Goal: Register for event/course

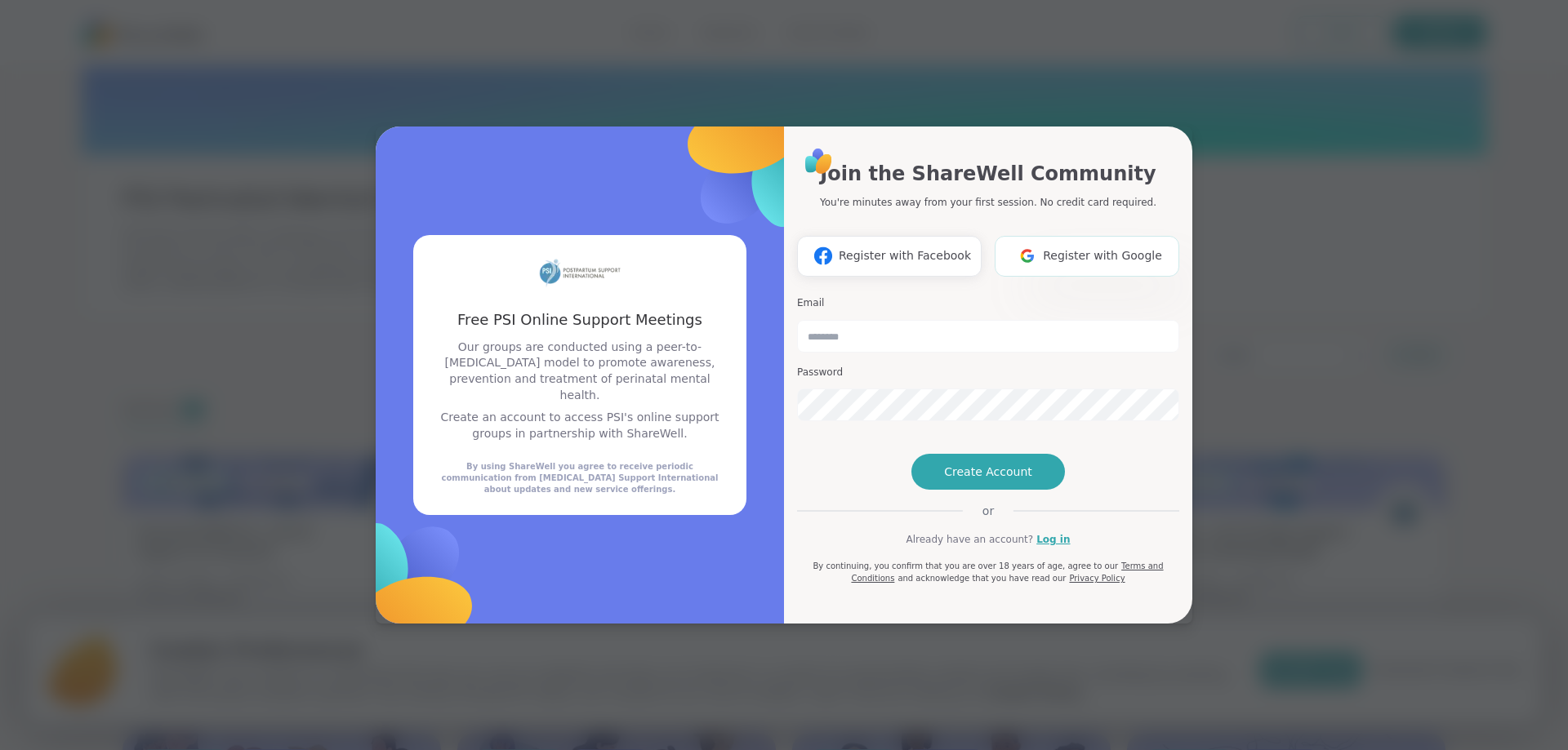
click at [1040, 241] on img at bounding box center [1027, 255] width 31 height 30
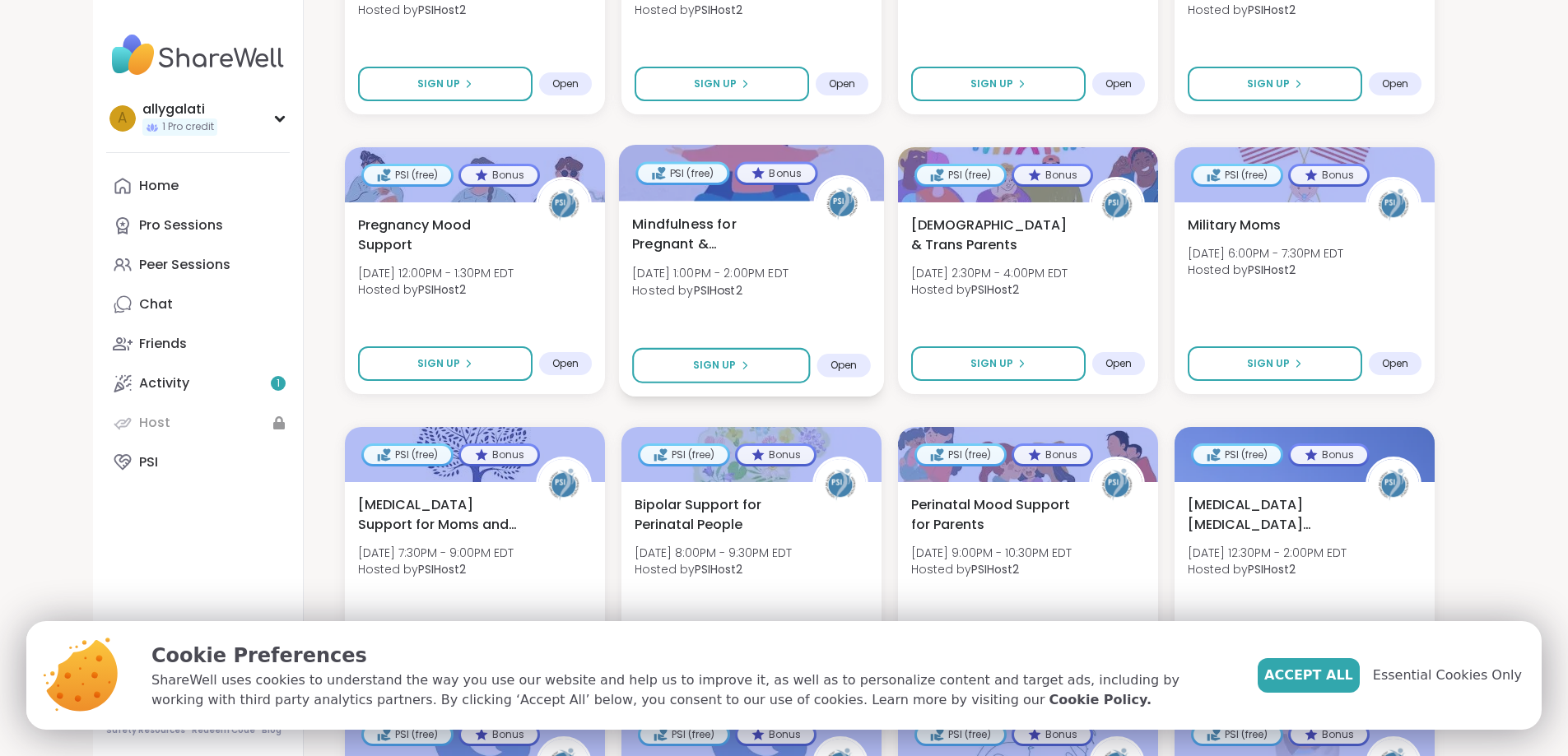
scroll to position [576, 0]
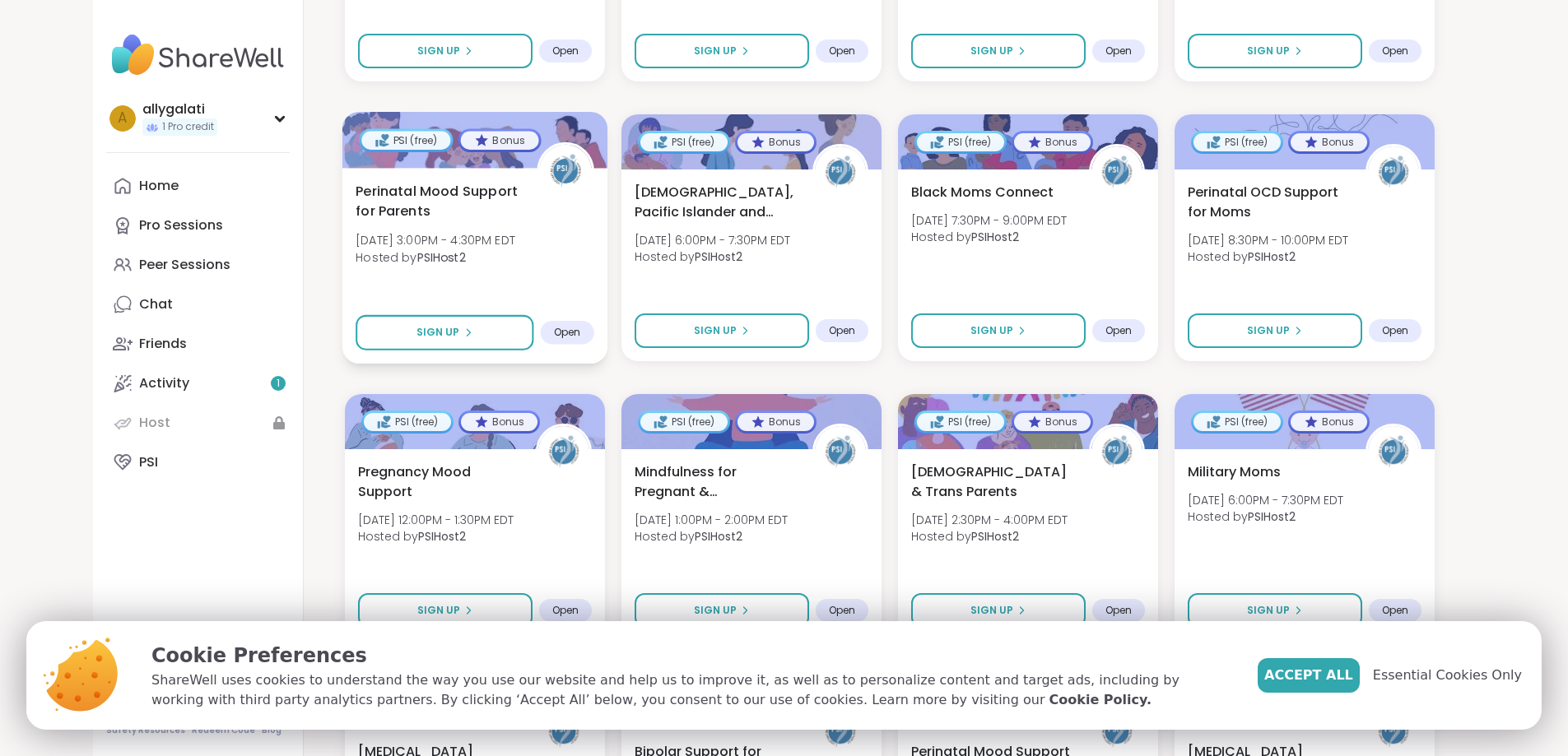
click at [473, 136] on div at bounding box center [474, 139] width 265 height 56
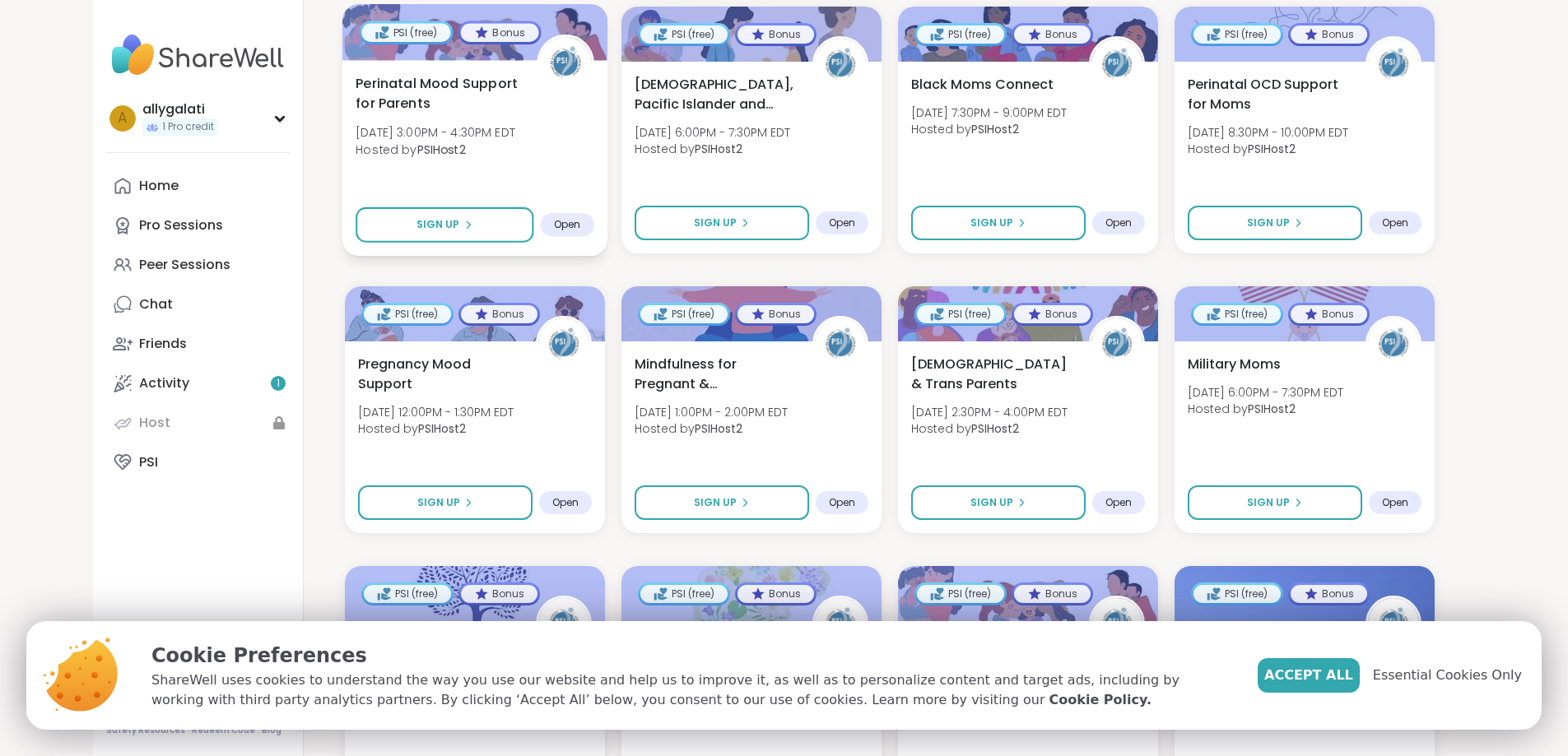
scroll to position [823, 0]
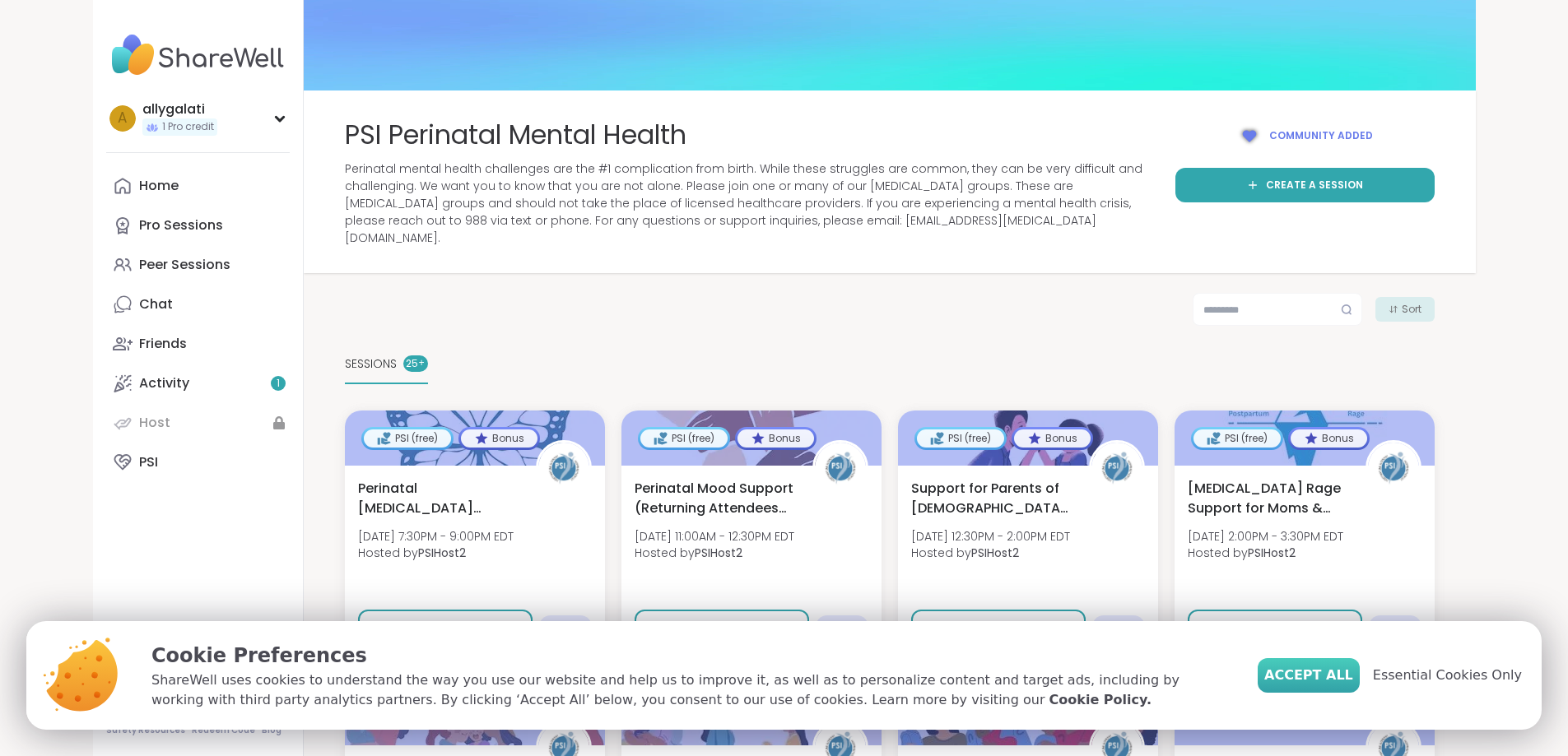
click at [1347, 670] on span "Accept All" at bounding box center [1308, 675] width 89 height 20
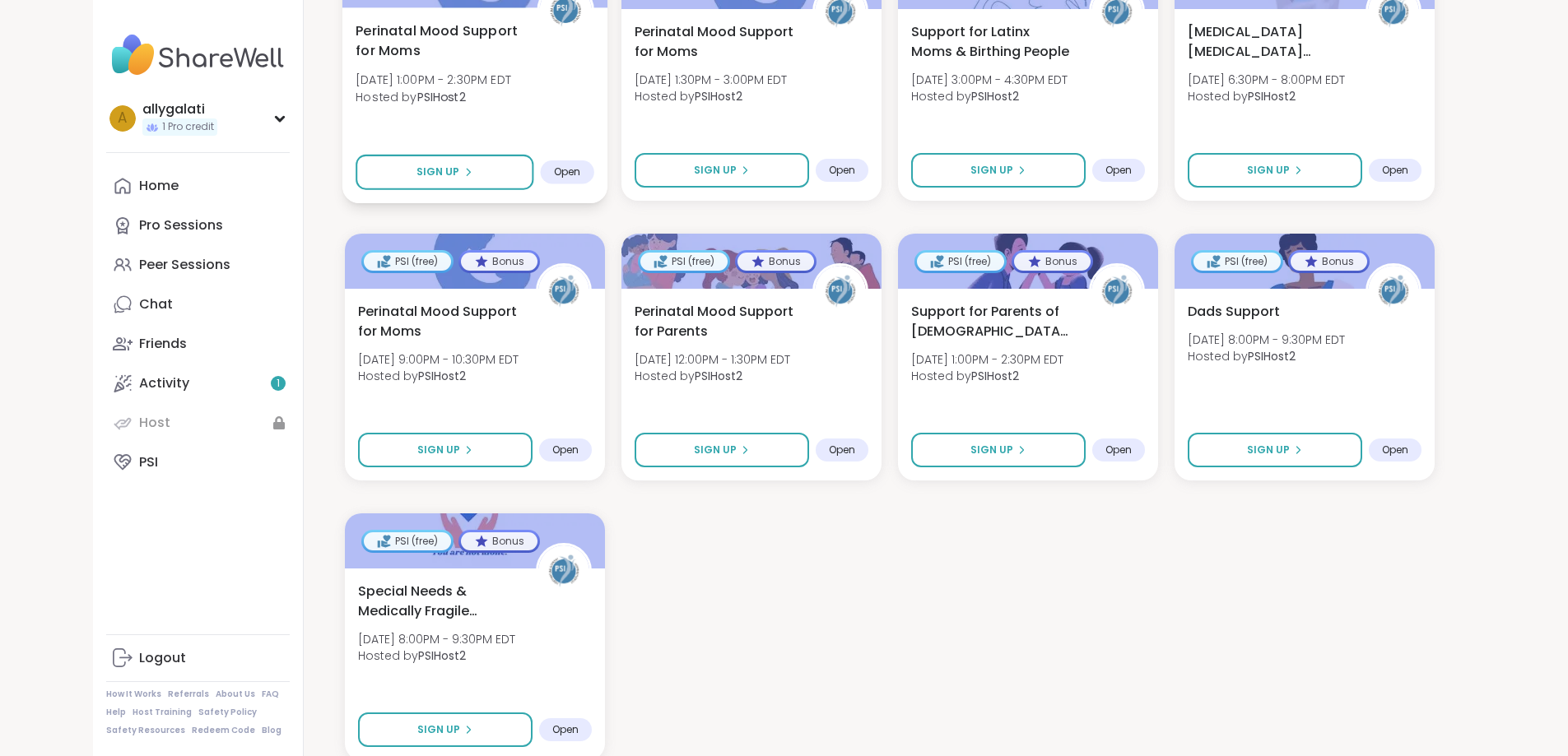
scroll to position [1667, 0]
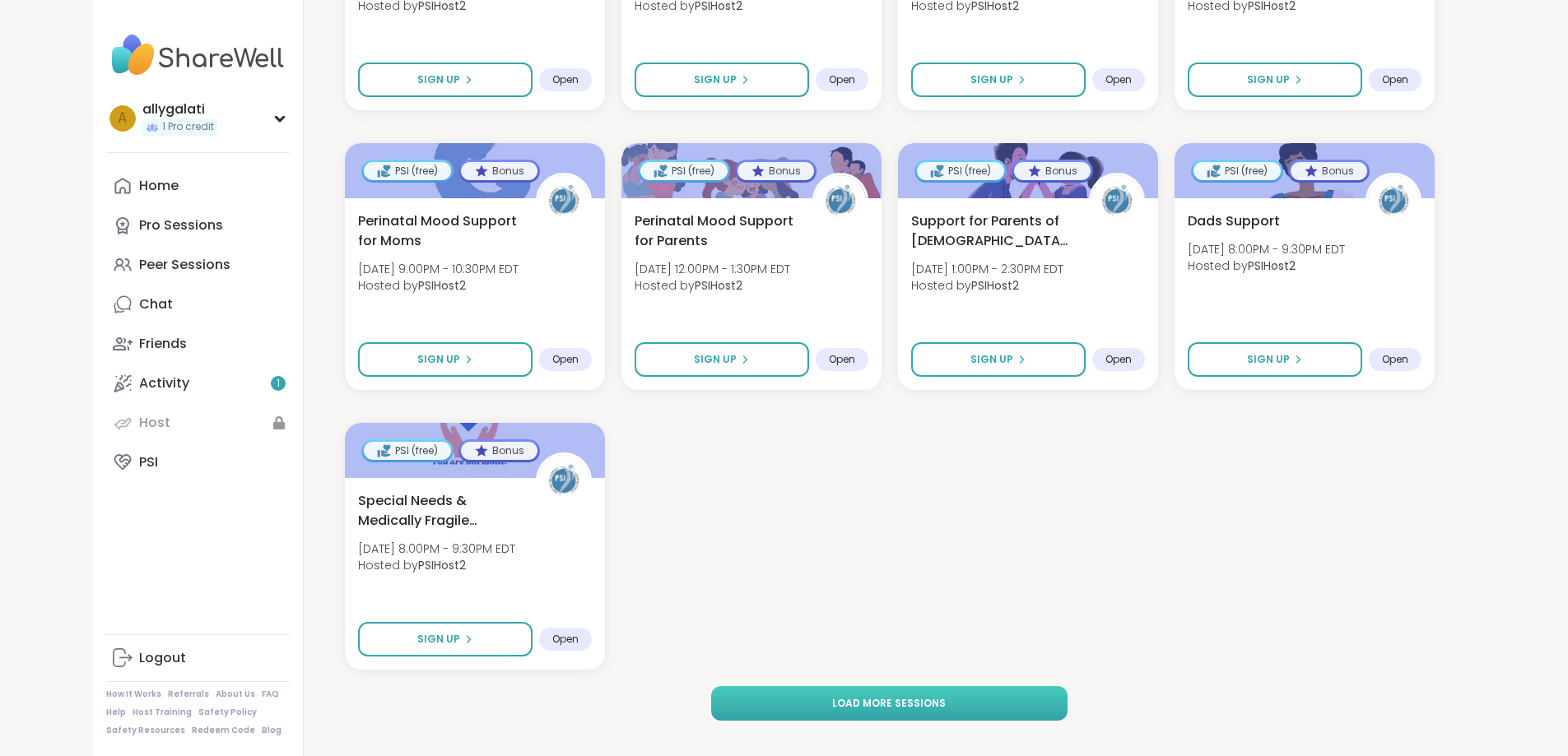
click at [968, 686] on button "Load more sessions" at bounding box center [889, 704] width 356 height 35
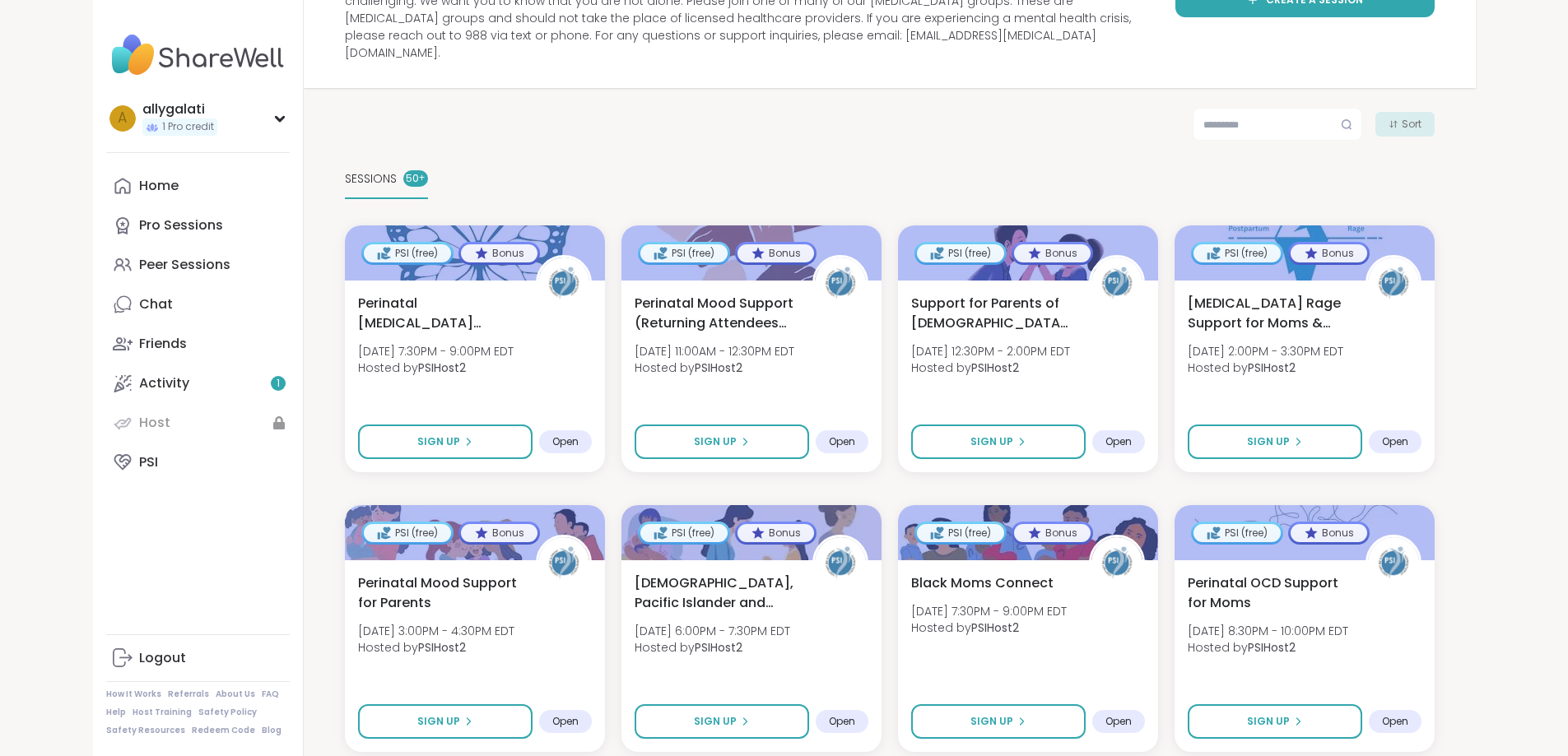
scroll to position [0, 0]
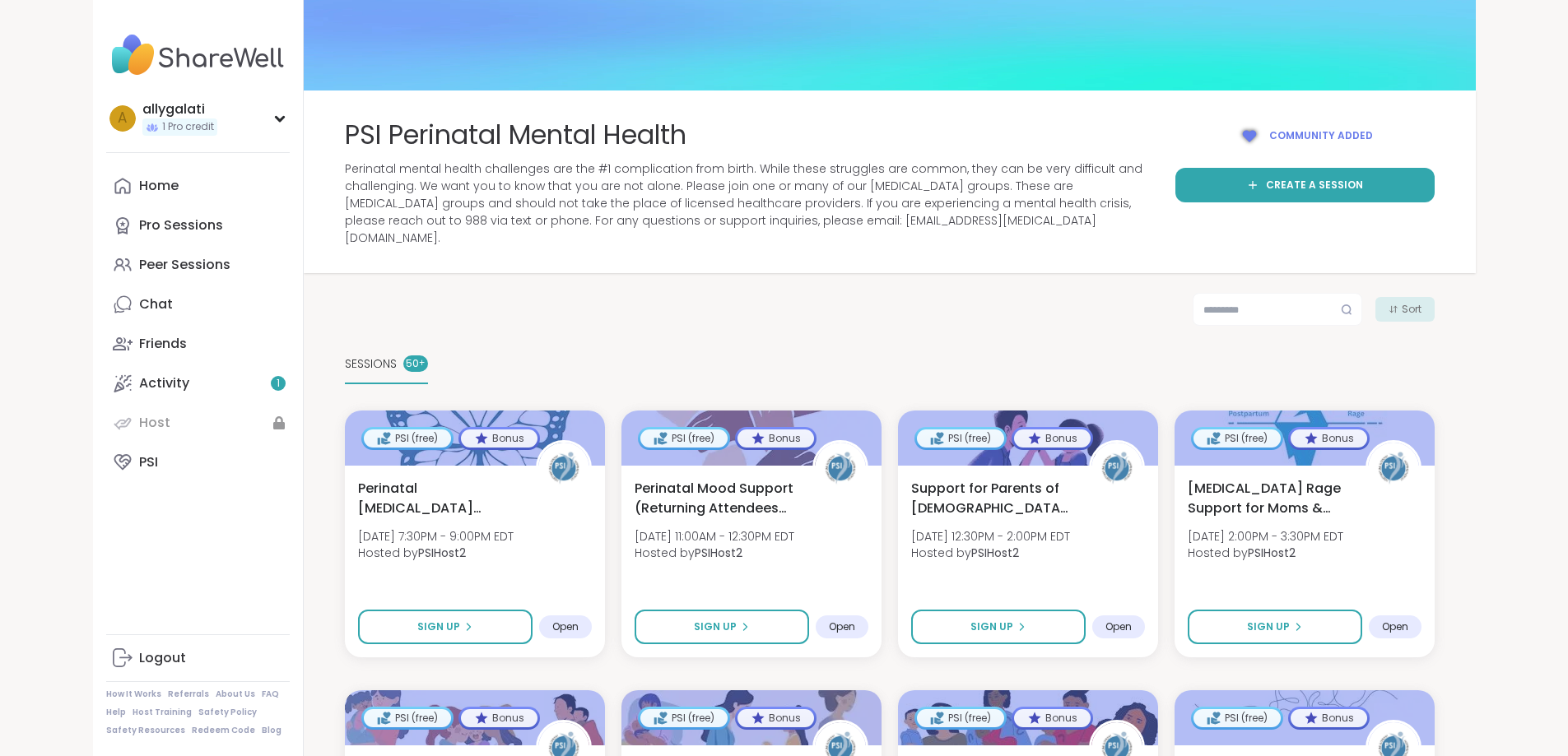
click at [1434, 300] on div "Sort" at bounding box center [1405, 309] width 59 height 25
click at [404, 355] on div "50 +" at bounding box center [416, 363] width 25 height 16
click at [345, 355] on span "SESSIONS" at bounding box center [371, 363] width 52 height 17
click at [581, 306] on div "Sort" at bounding box center [890, 309] width 1090 height 33
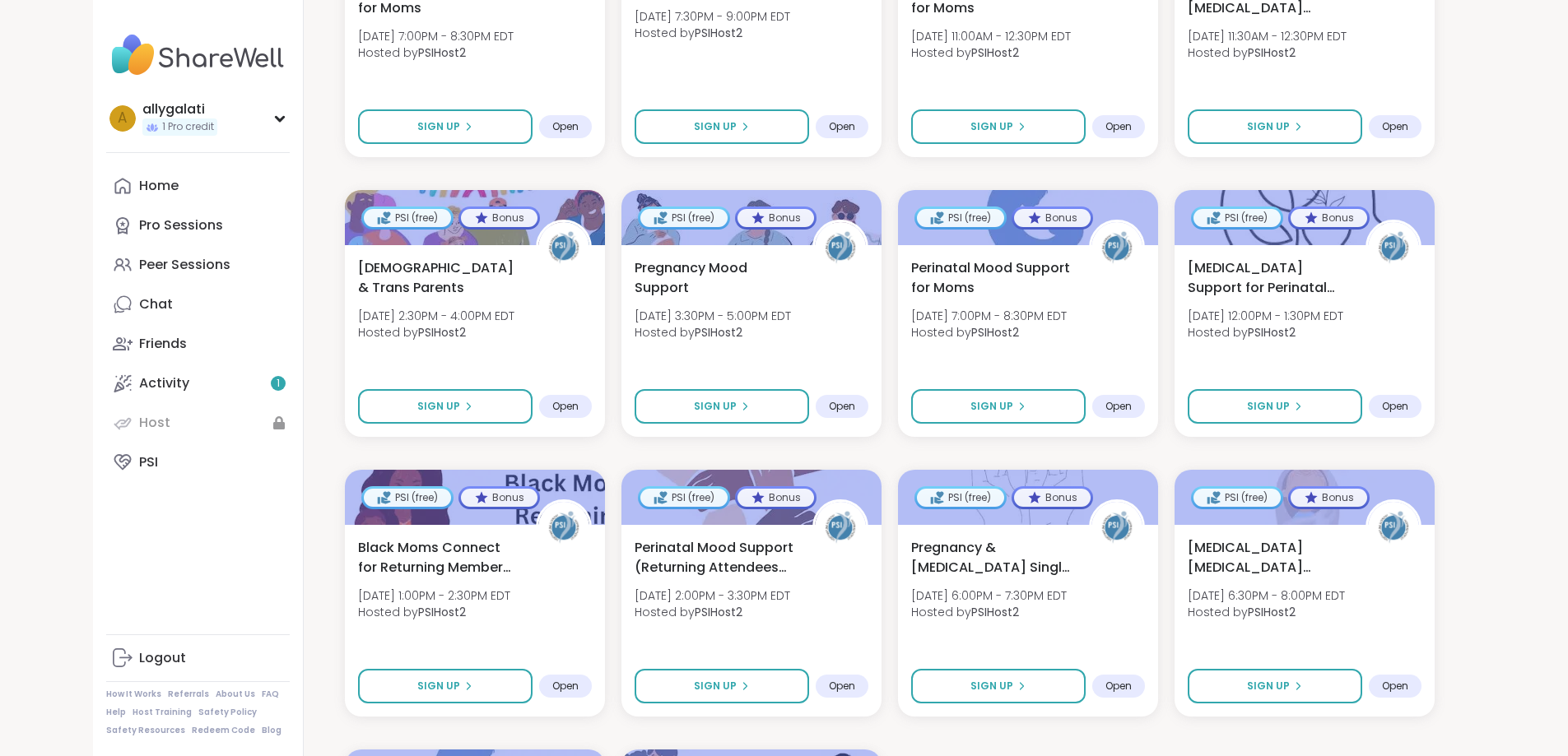
scroll to position [3127, 0]
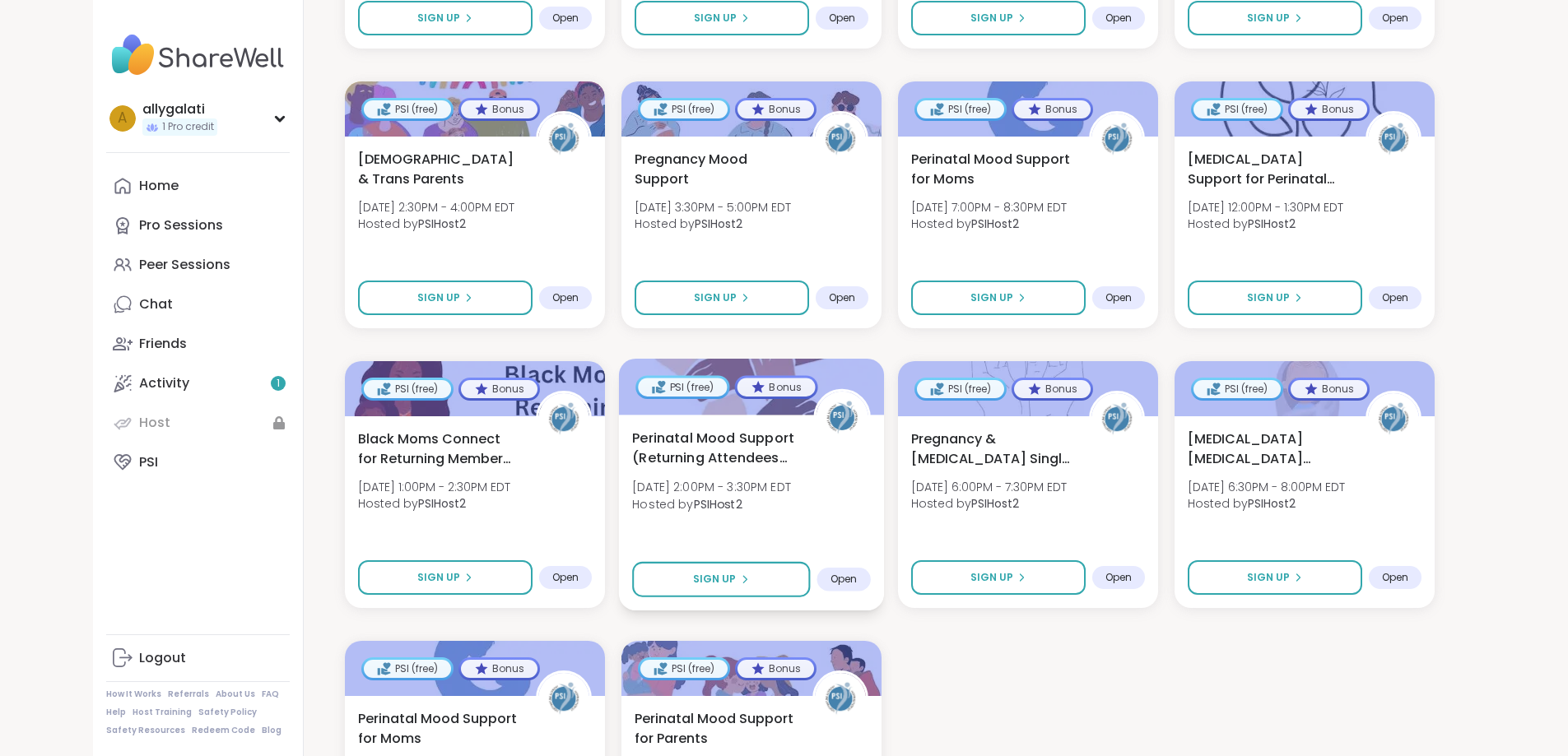
click at [715, 437] on span "Perinatal Mood Support (Returning Attendees Only)" at bounding box center [714, 448] width 163 height 40
click at [1072, 167] on span "Perinatal Mood Support for Moms" at bounding box center [990, 168] width 163 height 40
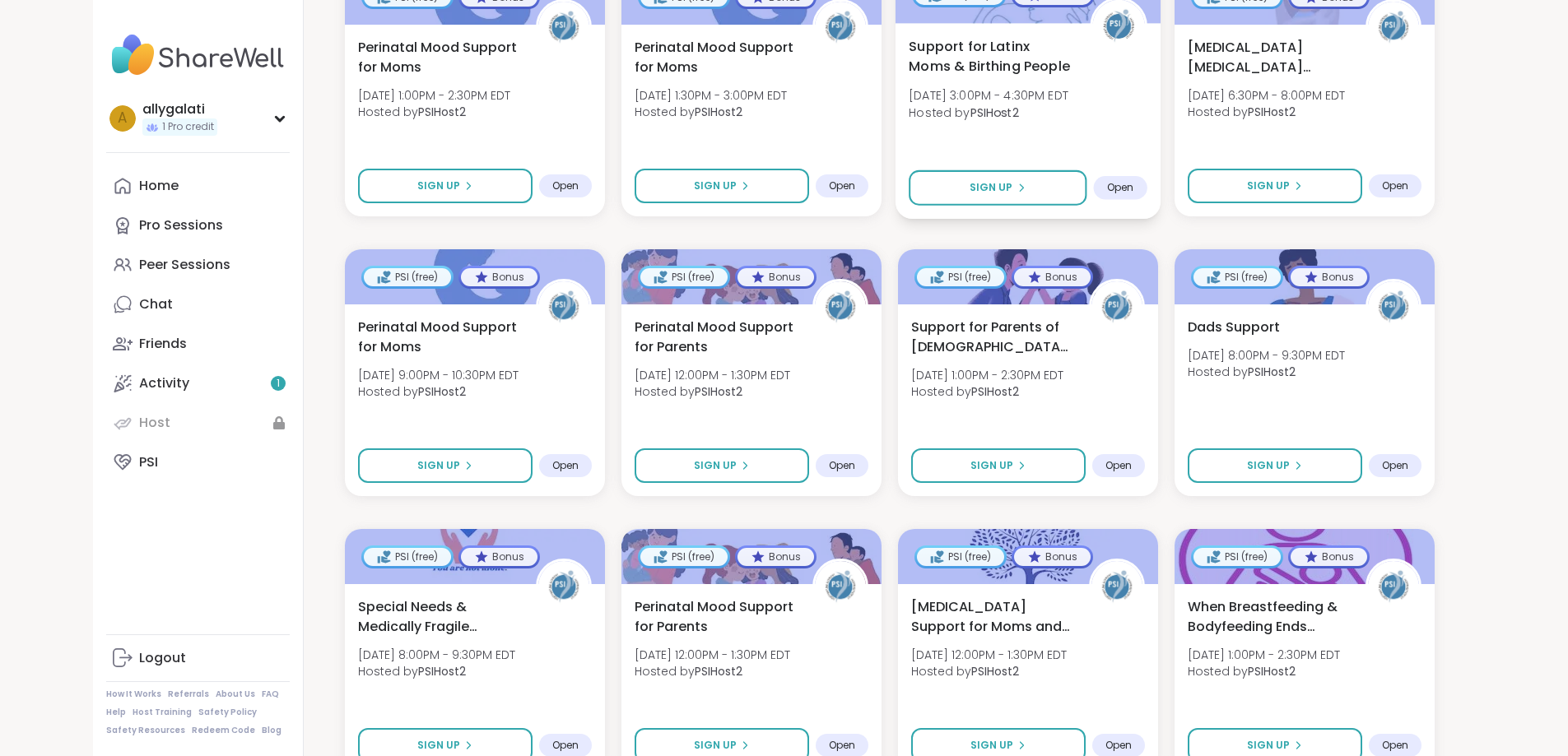
scroll to position [1563, 0]
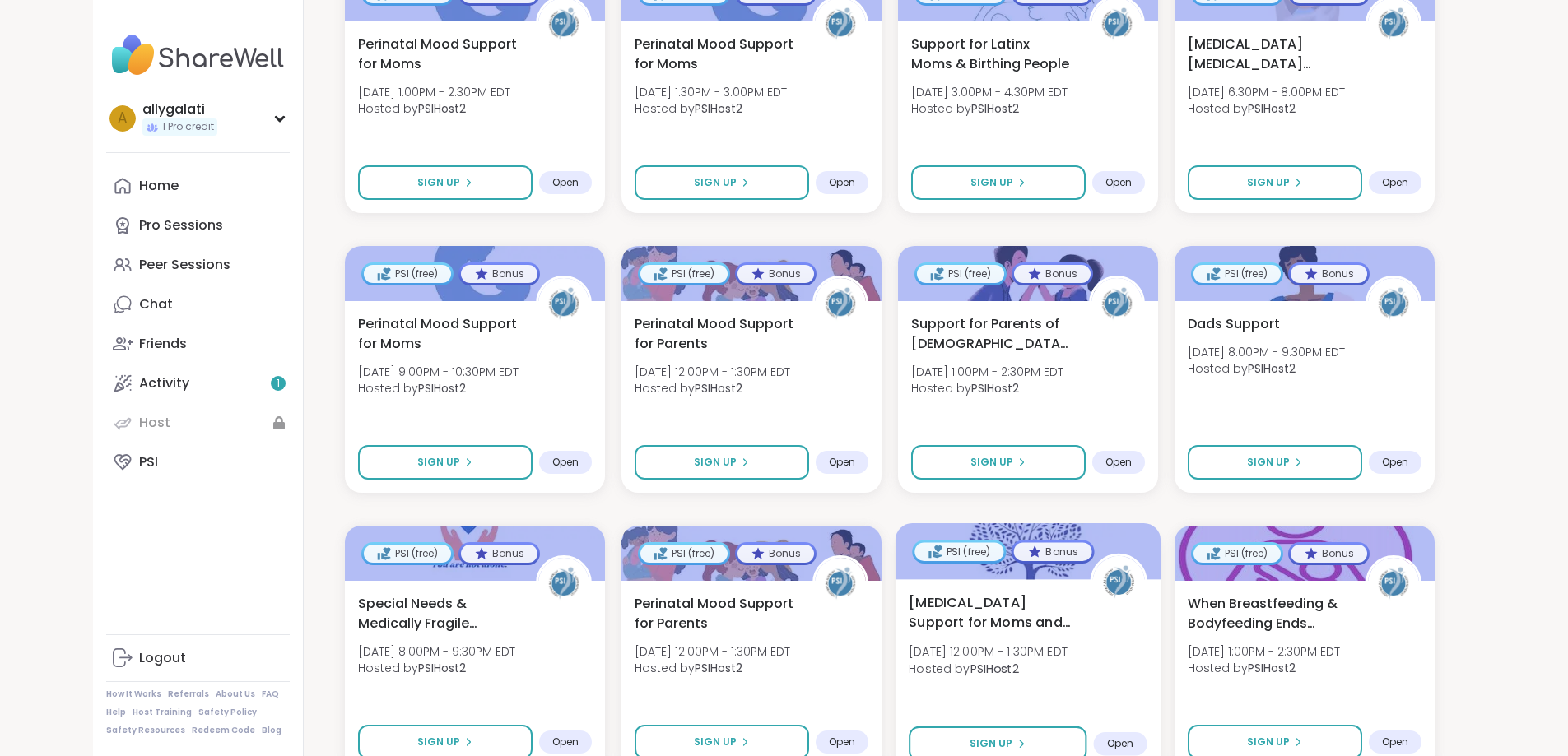
click at [1054, 598] on span "[MEDICAL_DATA] Support for Moms and Birthing People" at bounding box center [990, 612] width 163 height 40
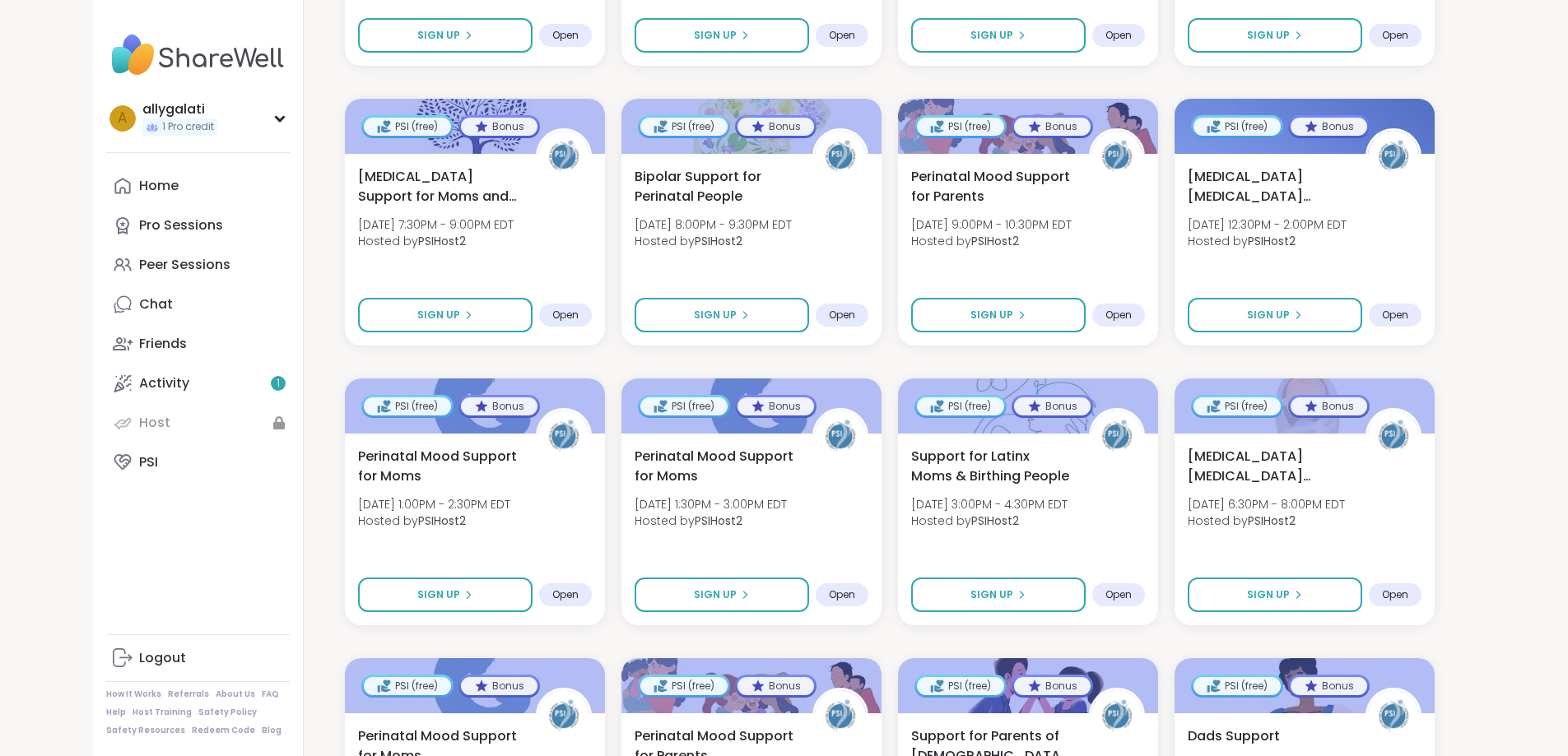
scroll to position [1152, 0]
click at [372, 176] on span "[MEDICAL_DATA] Support for Moms and Birthing People" at bounding box center [437, 185] width 163 height 40
click at [422, 216] on span "Wed, Sep 10 | 7:30PM - 9:00PM EDT" at bounding box center [435, 224] width 159 height 16
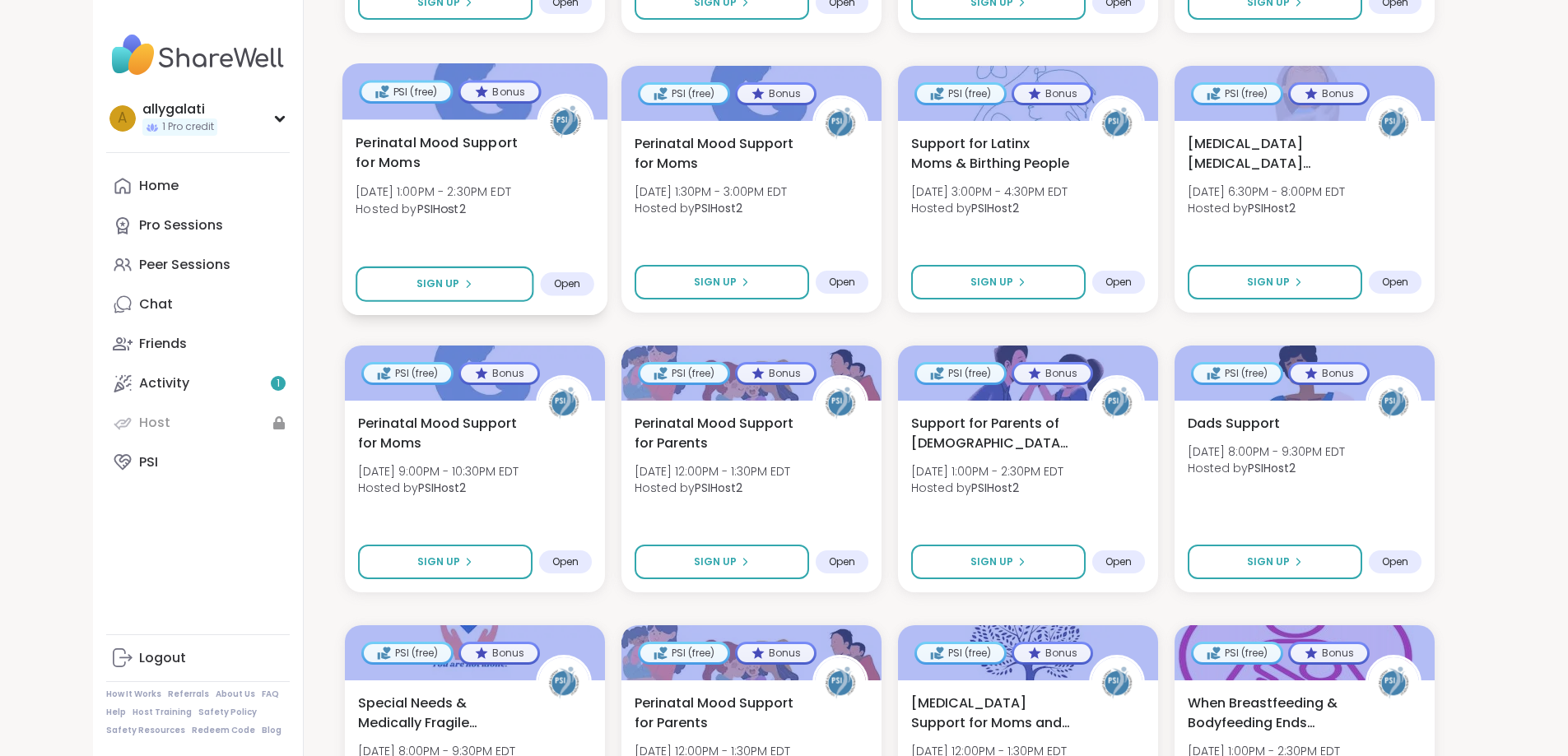
scroll to position [1482, 0]
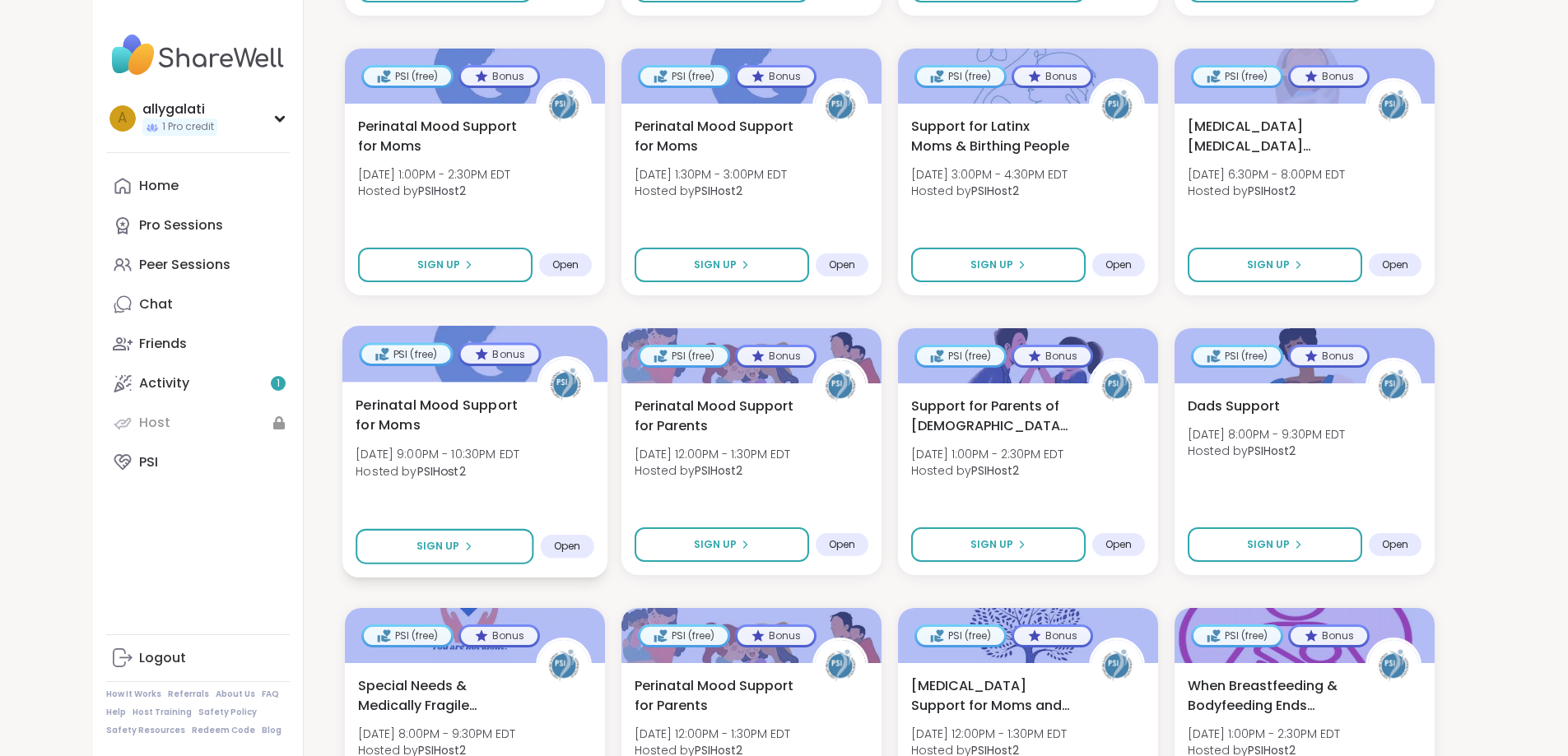
click at [457, 395] on span "Perinatal Mood Support for Moms" at bounding box center [437, 416] width 163 height 40
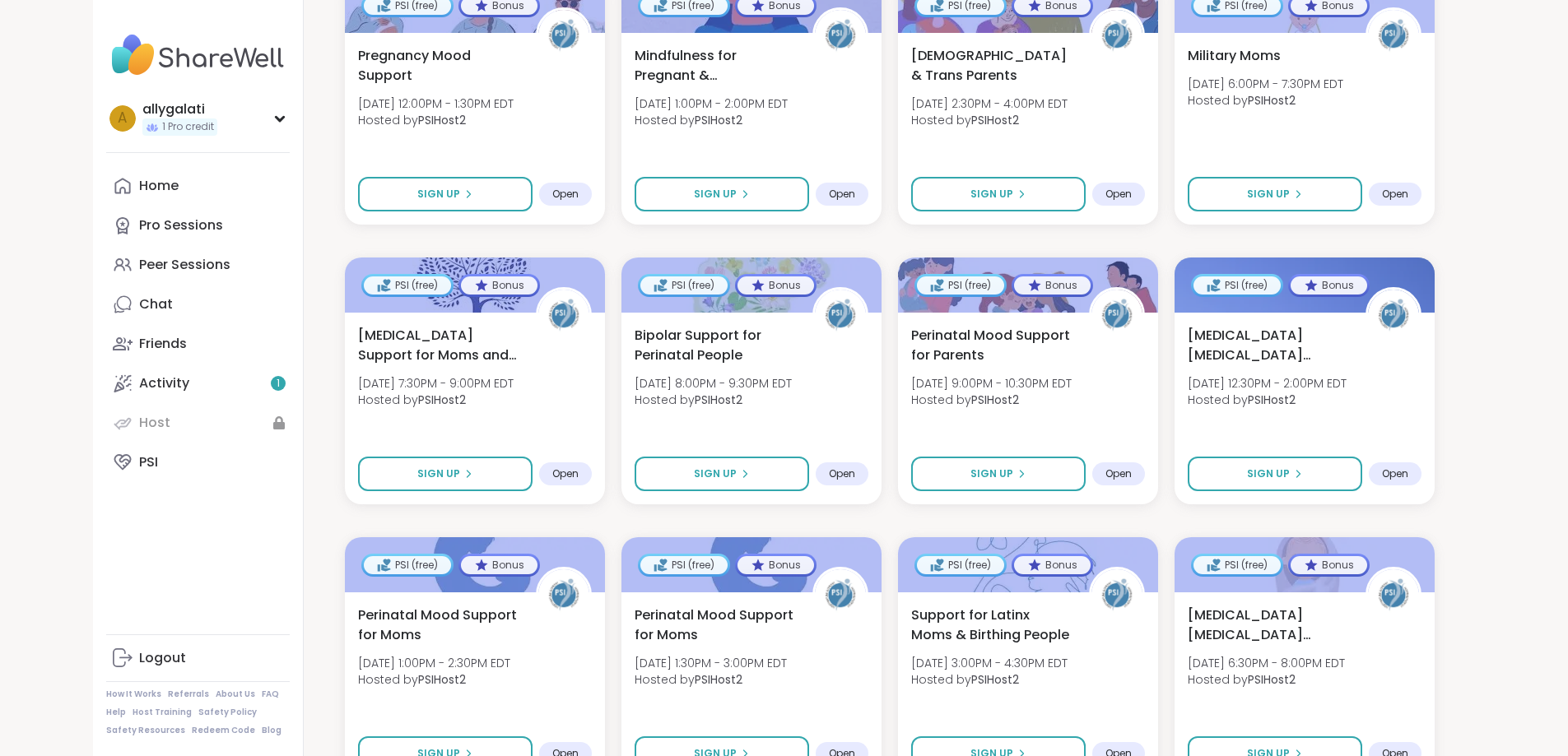
scroll to position [988, 0]
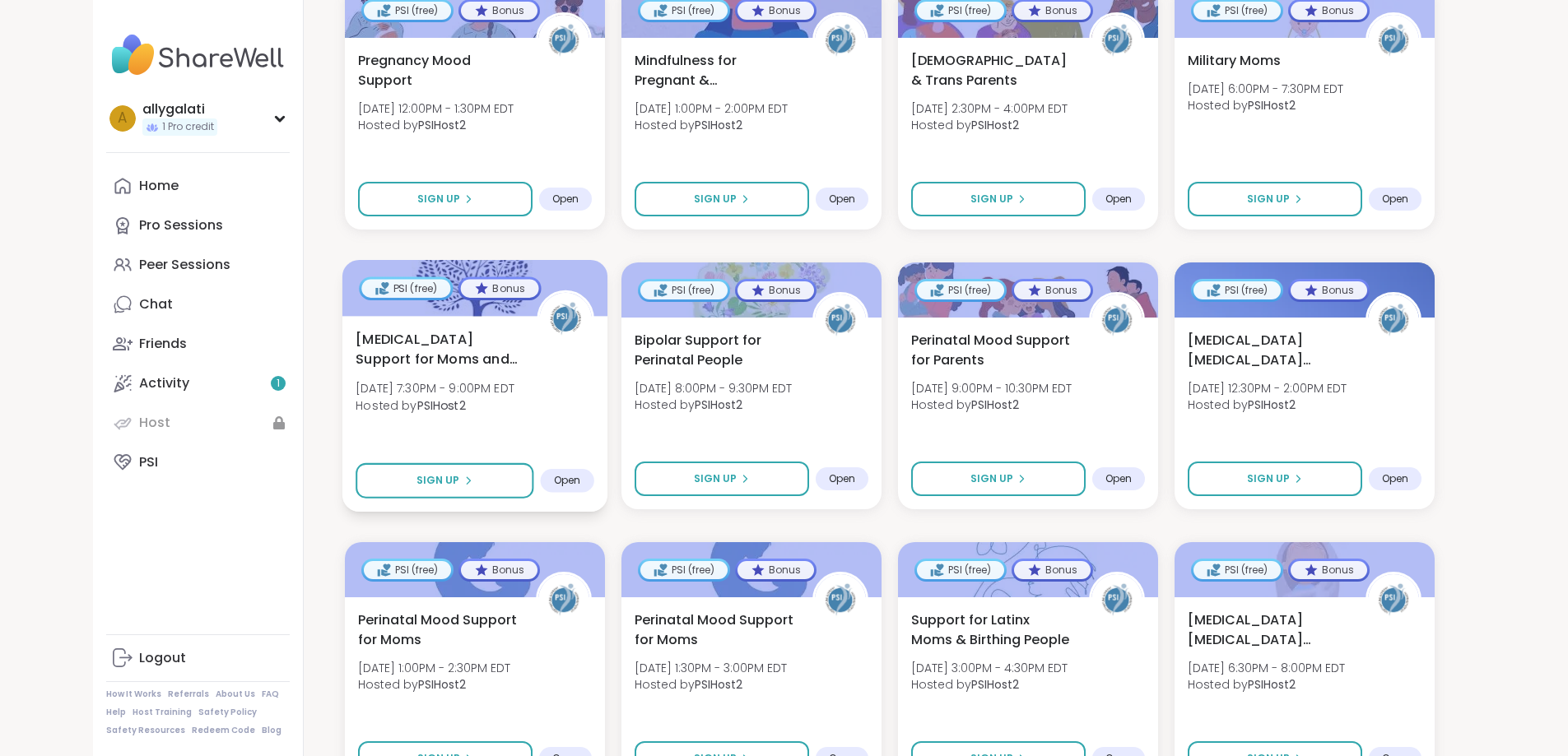
click at [442, 357] on div "Birth Trauma Support for Moms and Birthing People Wed, Sep 10 | 7:30PM - 9:00PM…" at bounding box center [474, 376] width 239 height 94
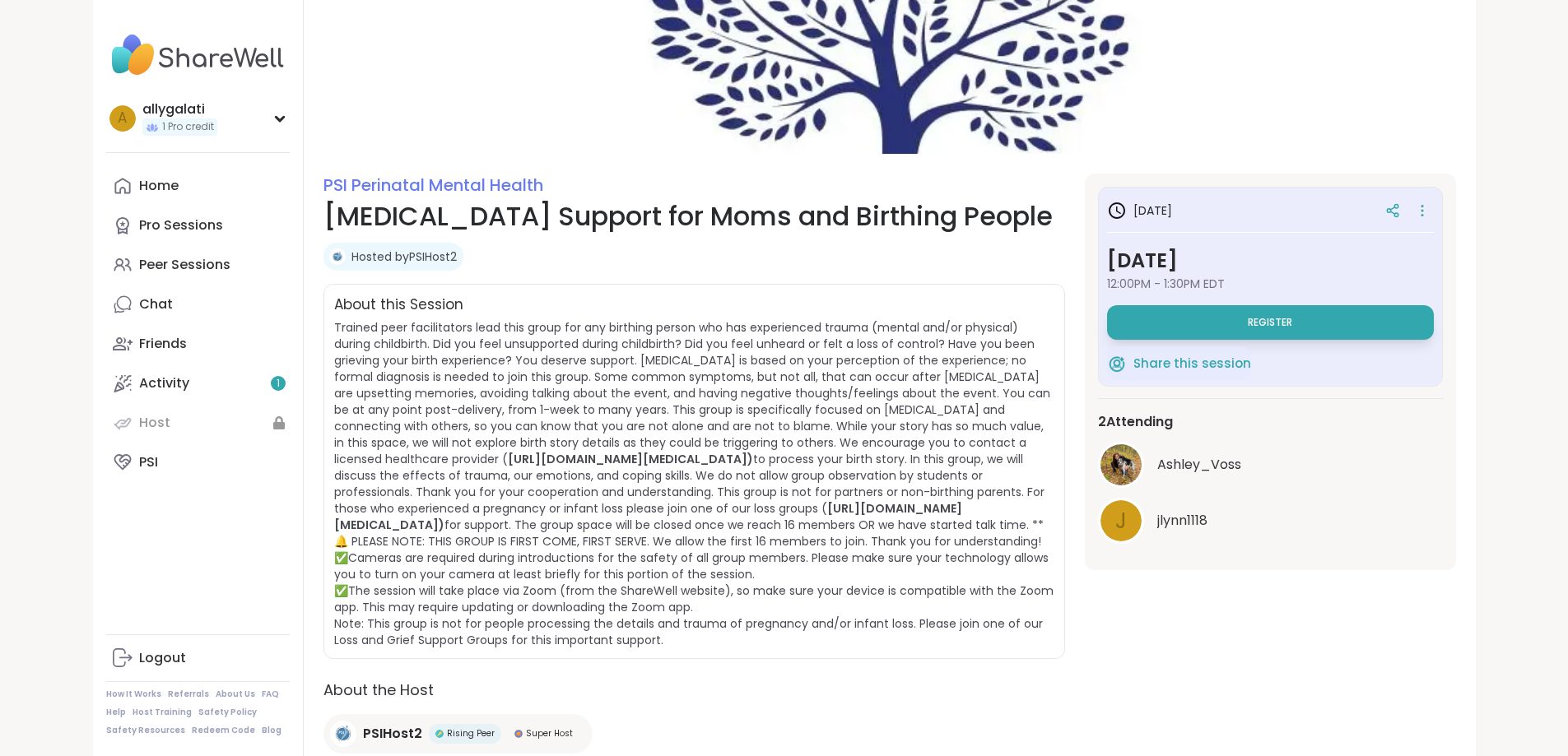
scroll to position [165, 0]
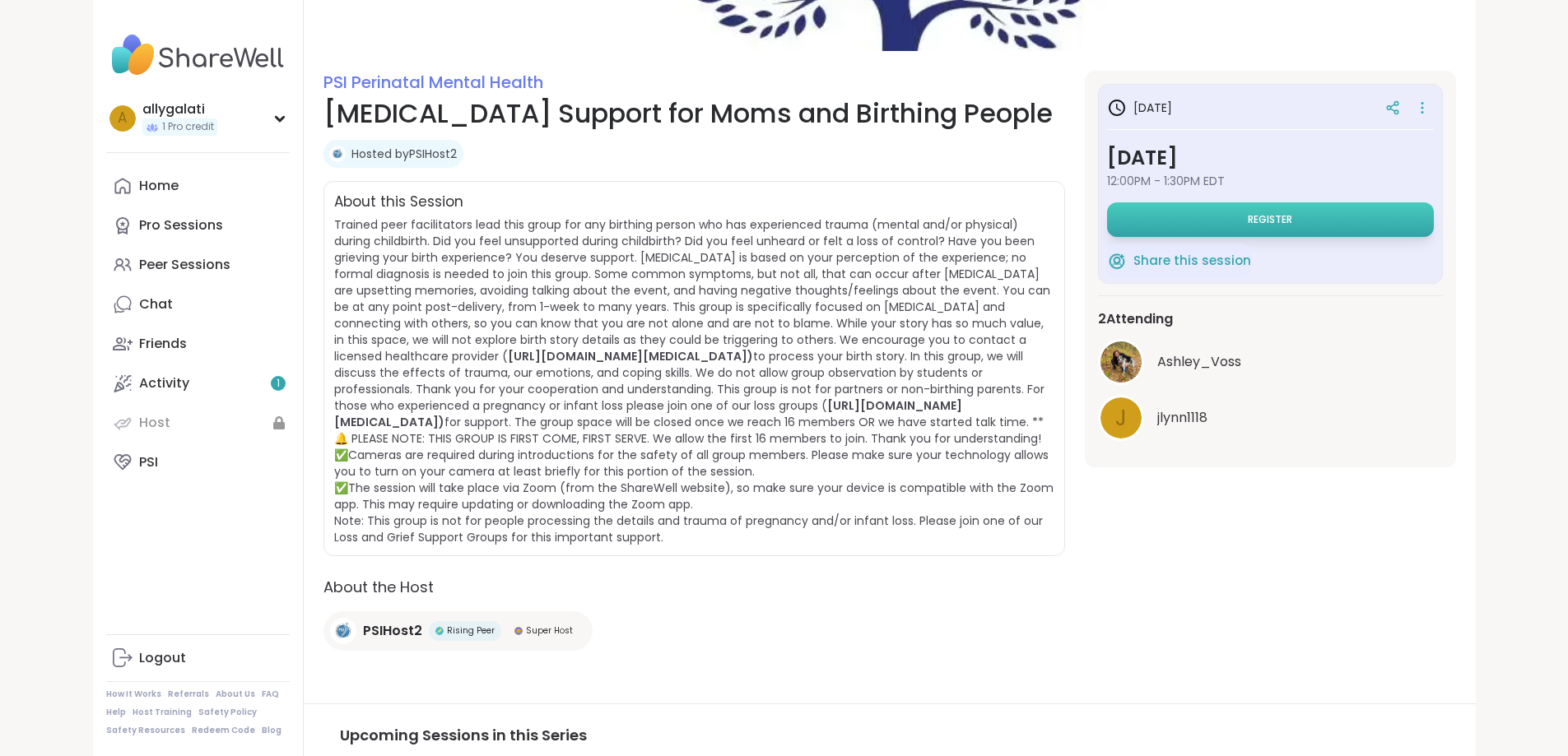
click at [1280, 220] on button "Register" at bounding box center [1270, 220] width 327 height 35
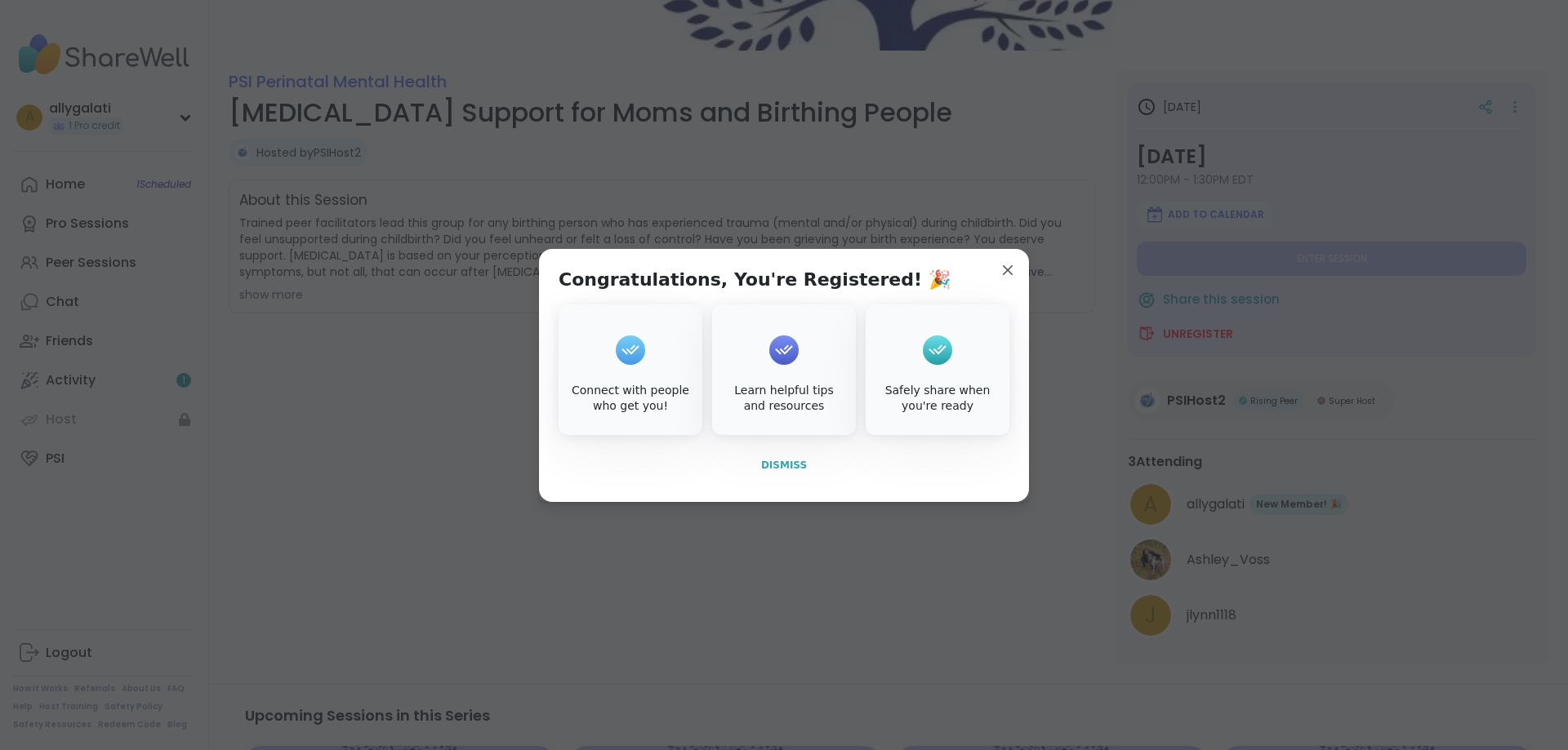
click at [785, 465] on span "Dismiss" at bounding box center [784, 465] width 45 height 12
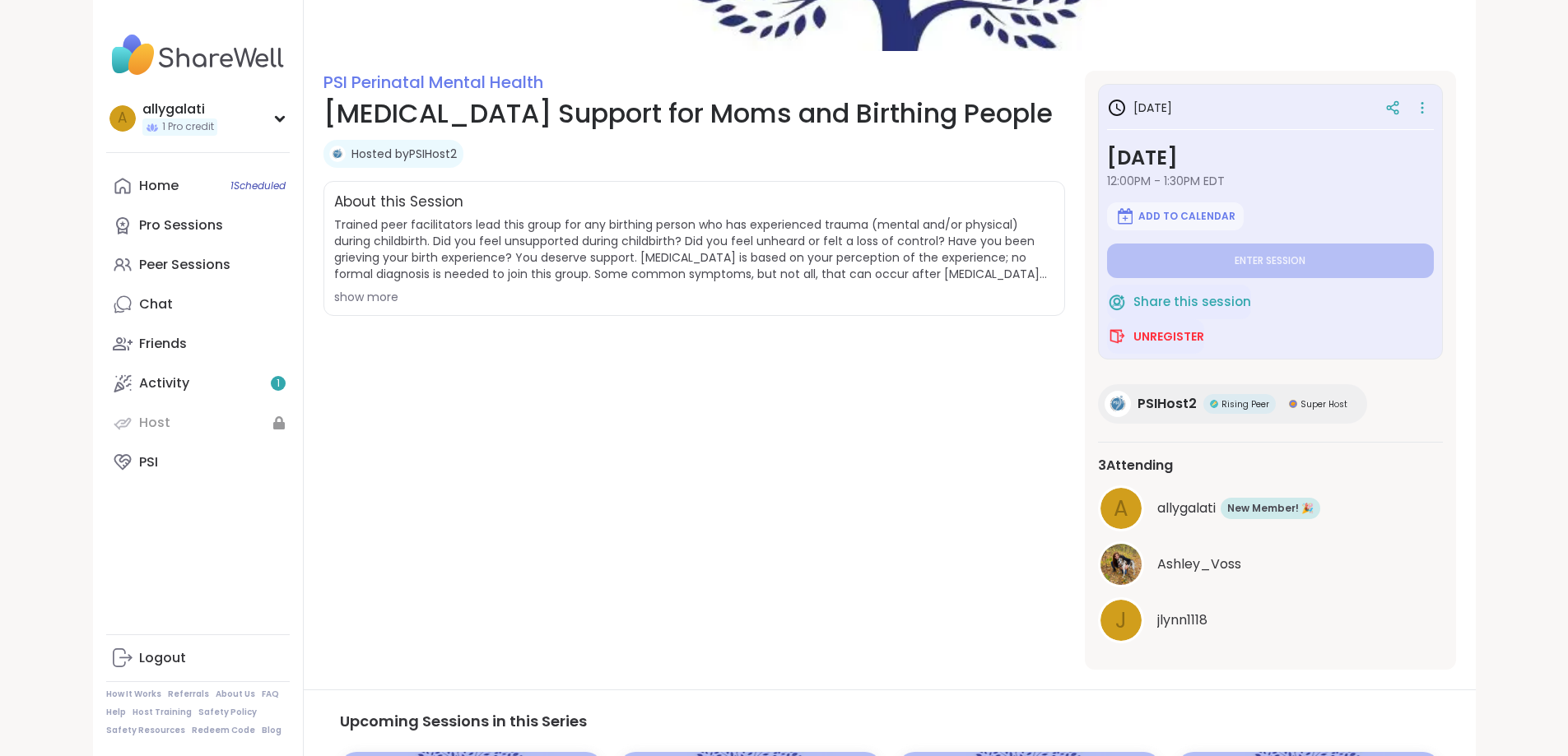
scroll to position [0, 0]
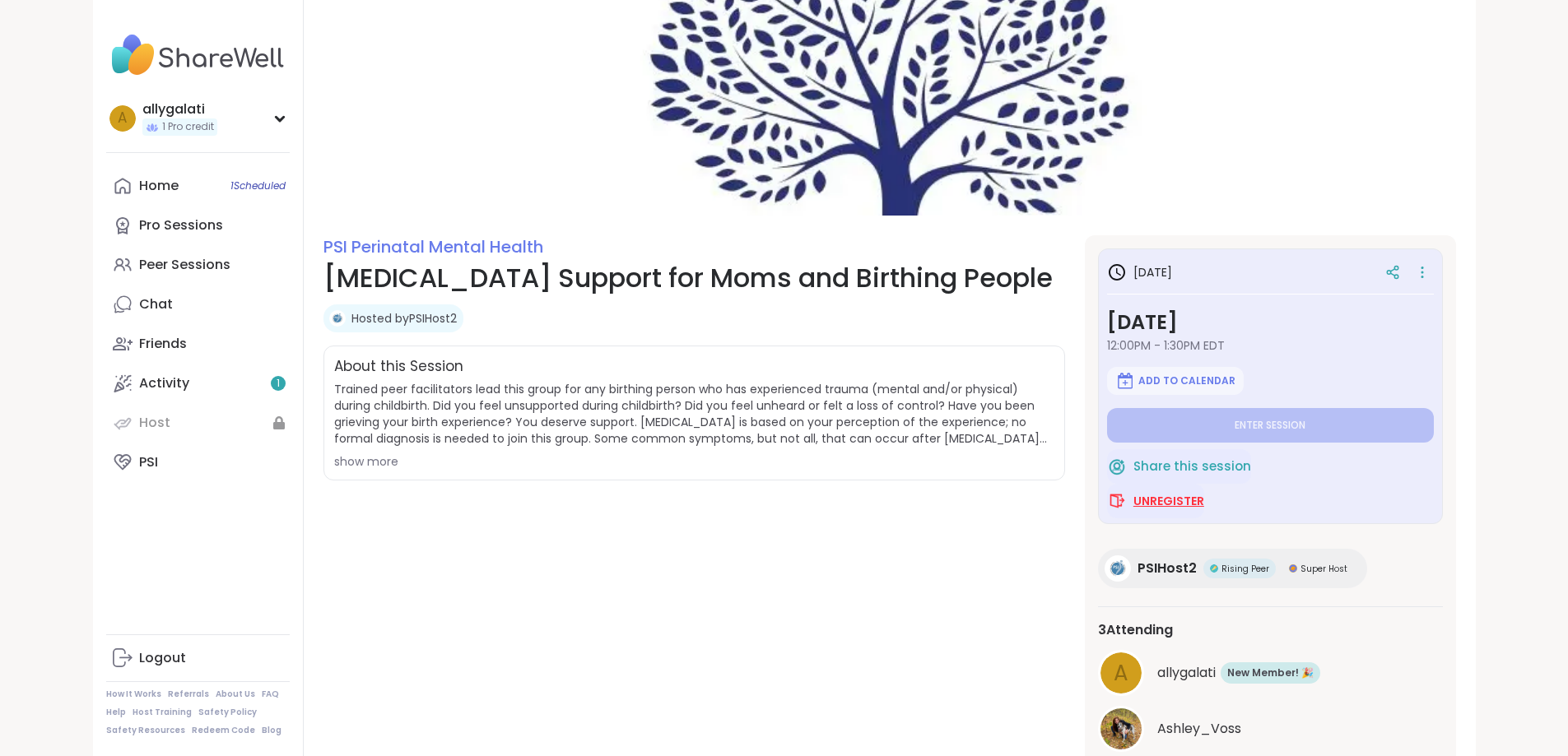
click at [1201, 492] on button "Unregister" at bounding box center [1155, 502] width 97 height 35
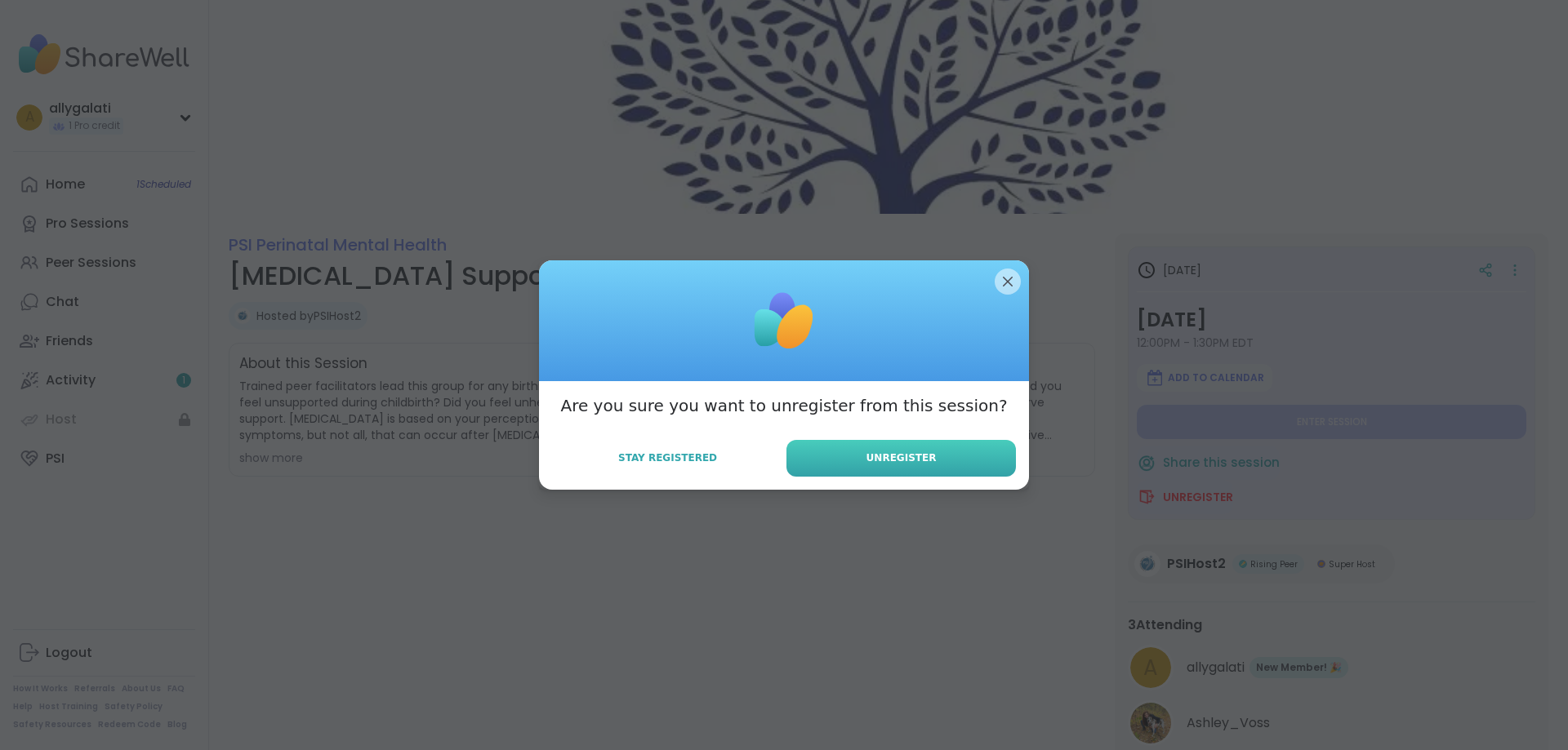
click at [908, 459] on span "Unregister" at bounding box center [901, 458] width 70 height 15
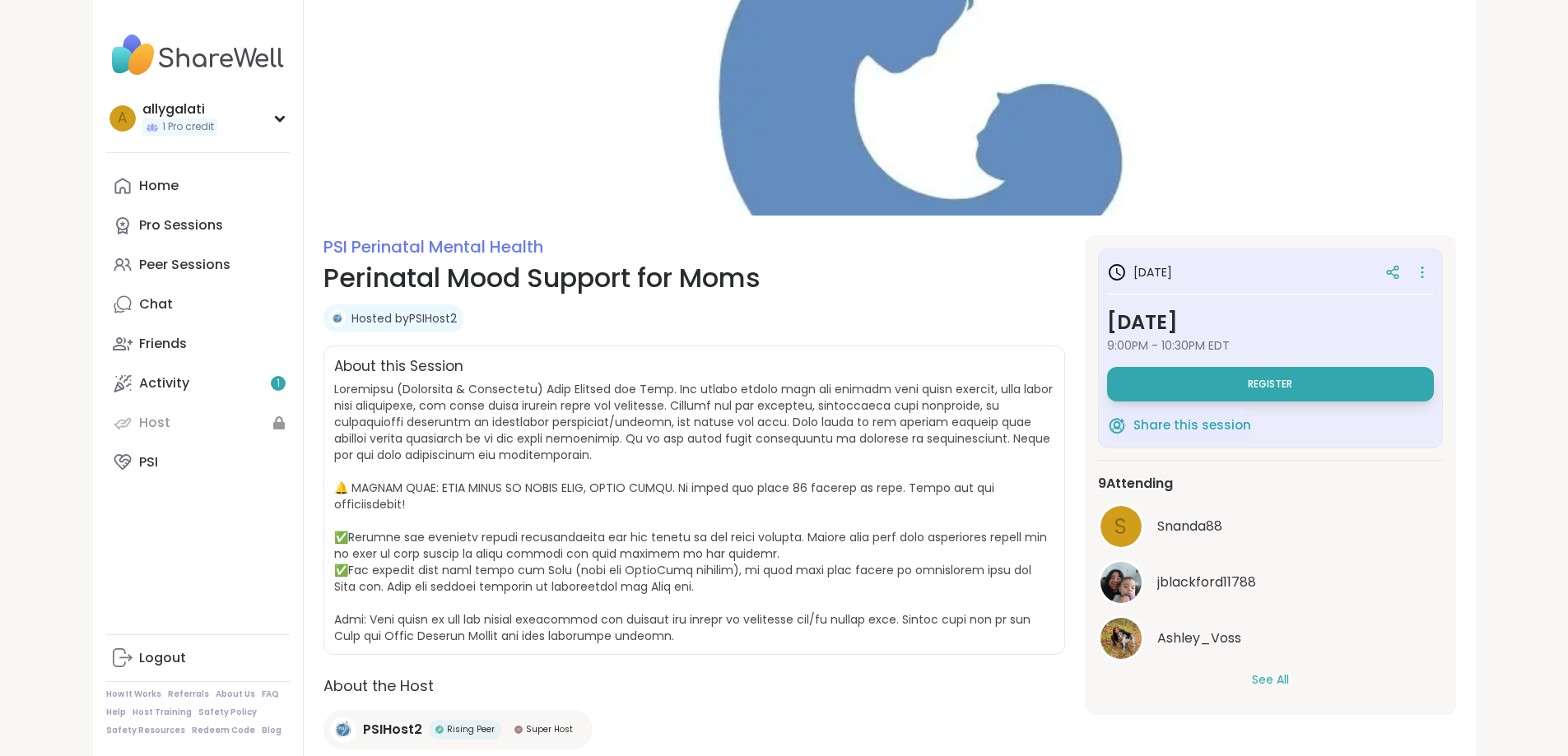
click at [1289, 678] on button "See All" at bounding box center [1271, 680] width 37 height 17
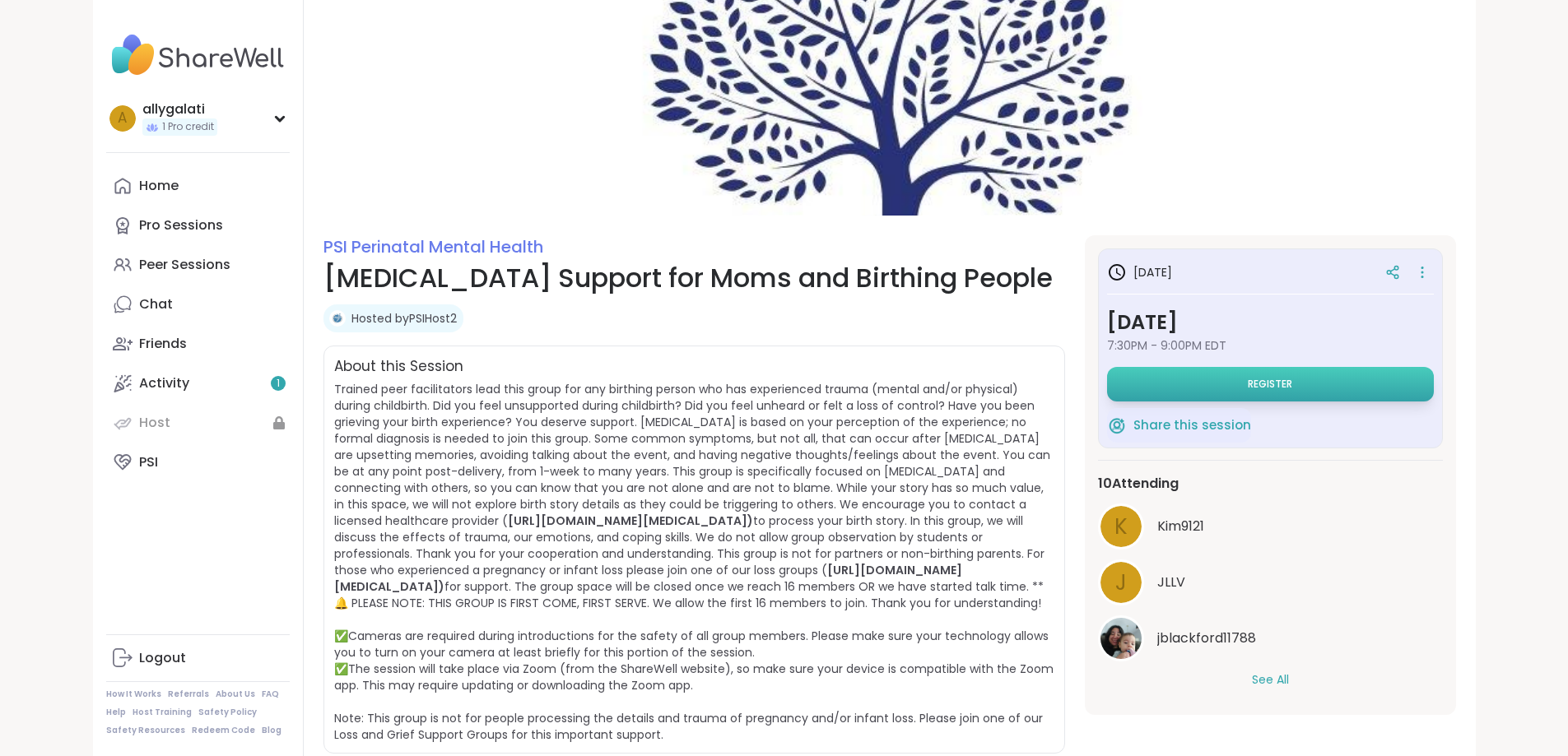
click at [1375, 380] on button "Register" at bounding box center [1270, 384] width 327 height 35
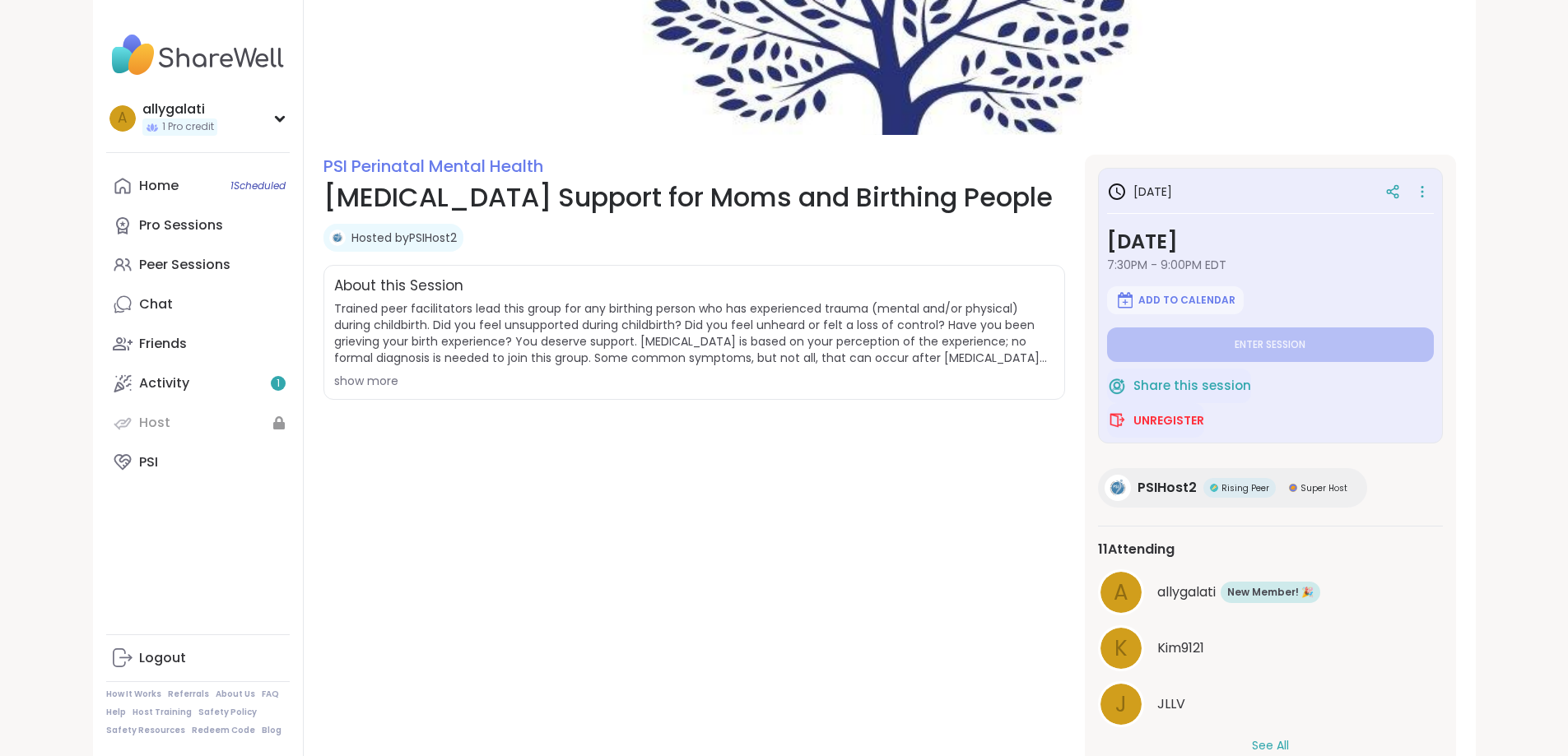
scroll to position [151, 0]
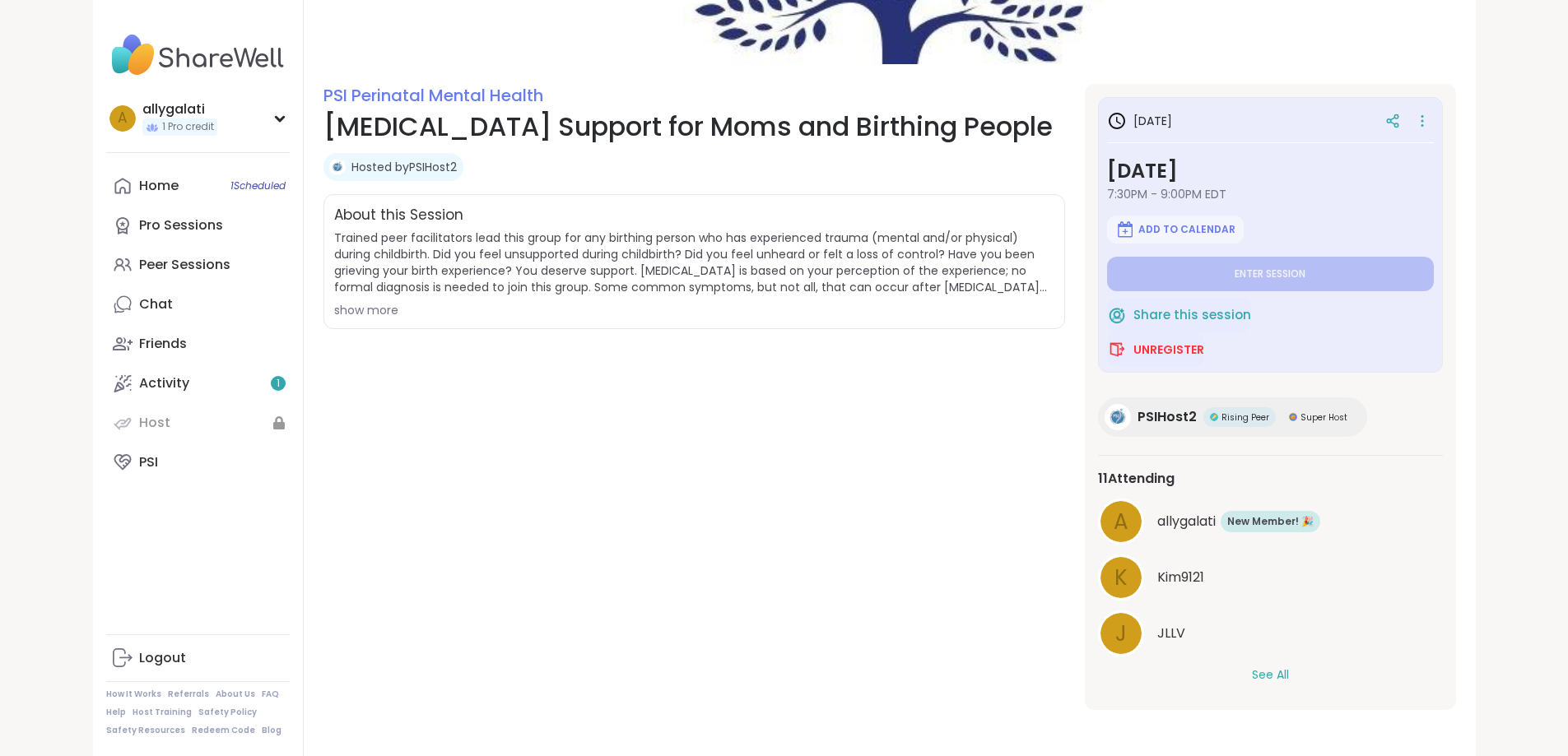
click at [1289, 674] on button "See All" at bounding box center [1271, 675] width 37 height 17
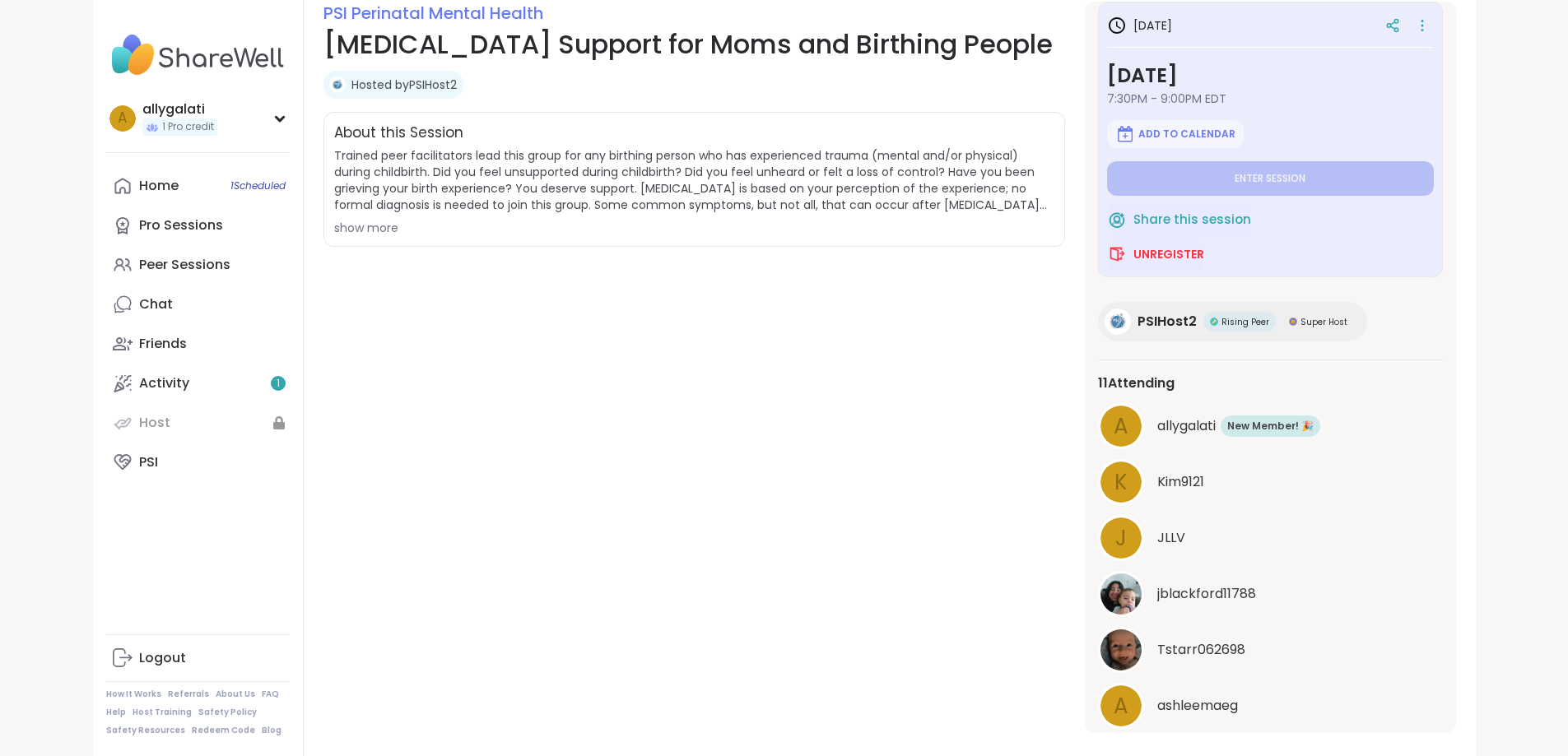
scroll to position [0, 0]
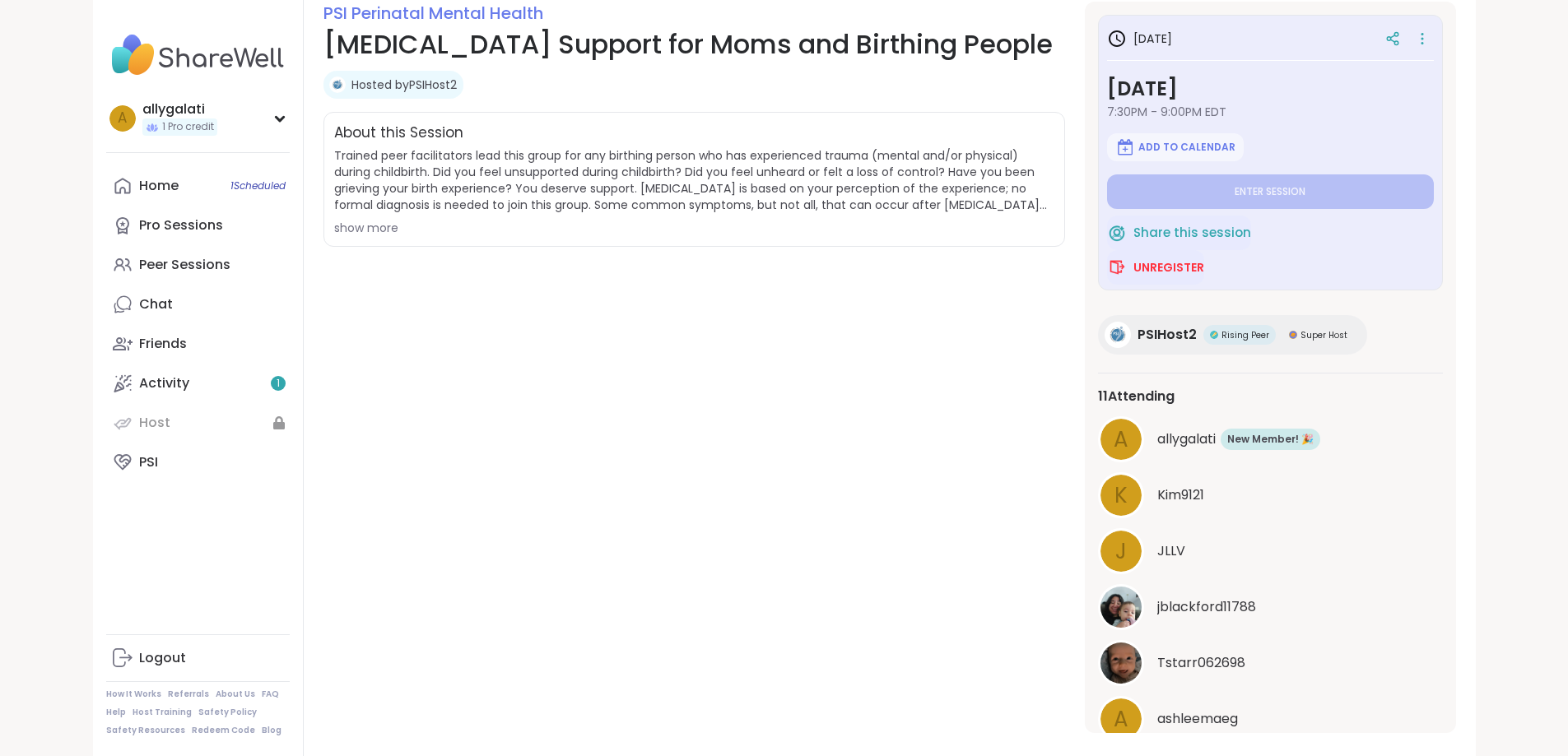
click at [886, 513] on div "PSI Perinatal Mental Health [MEDICAL_DATA] Support for Moms and Birthing People…" at bounding box center [694, 367] width 741 height 731
